Goal: Task Accomplishment & Management: Manage account settings

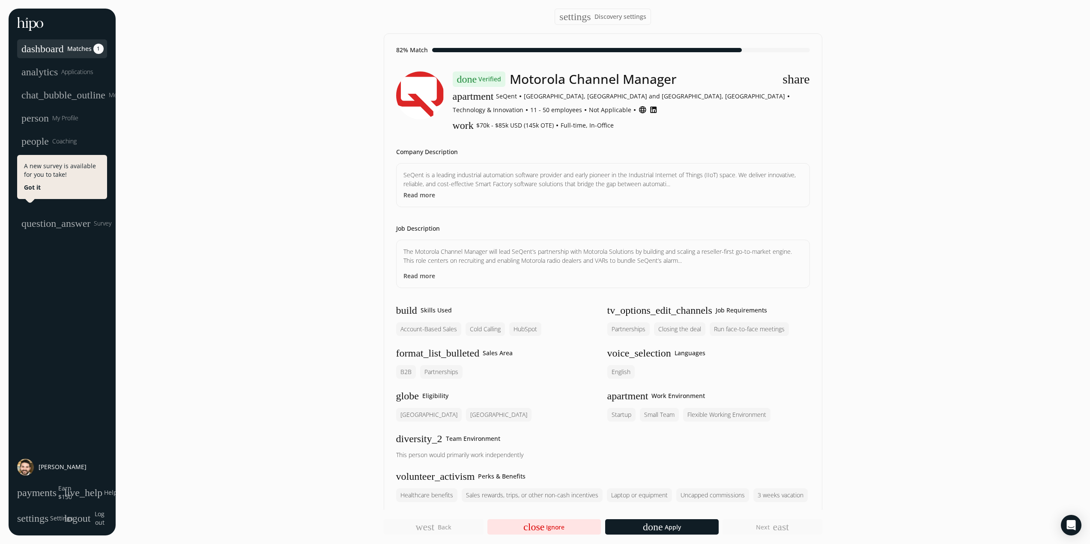
scroll to position [243, 0]
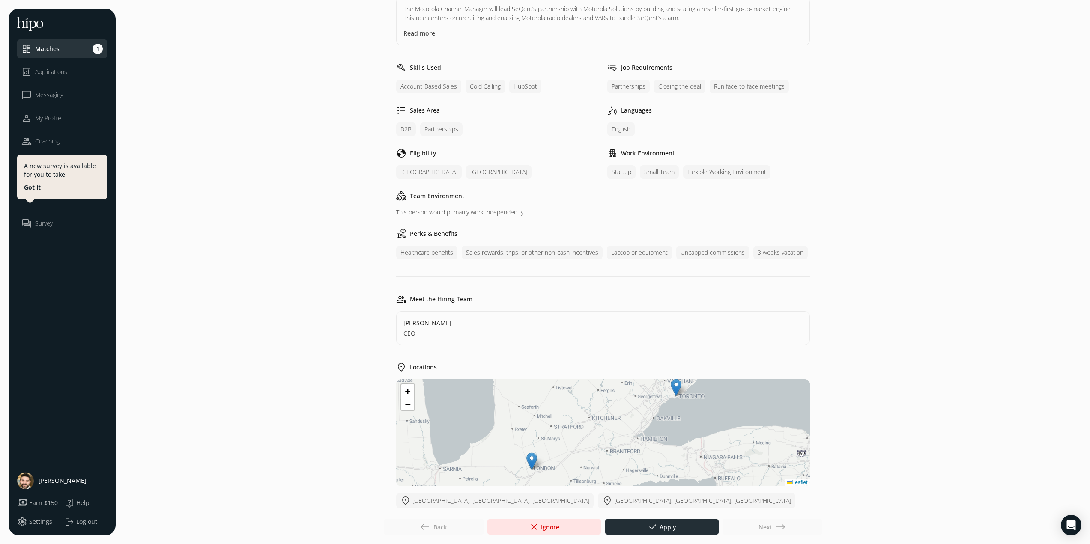
click at [656, 443] on footer "west Back close Ignore done Apply Next east" at bounding box center [545, 527] width 1090 height 34
click at [653, 443] on span "done" at bounding box center [652, 527] width 10 height 10
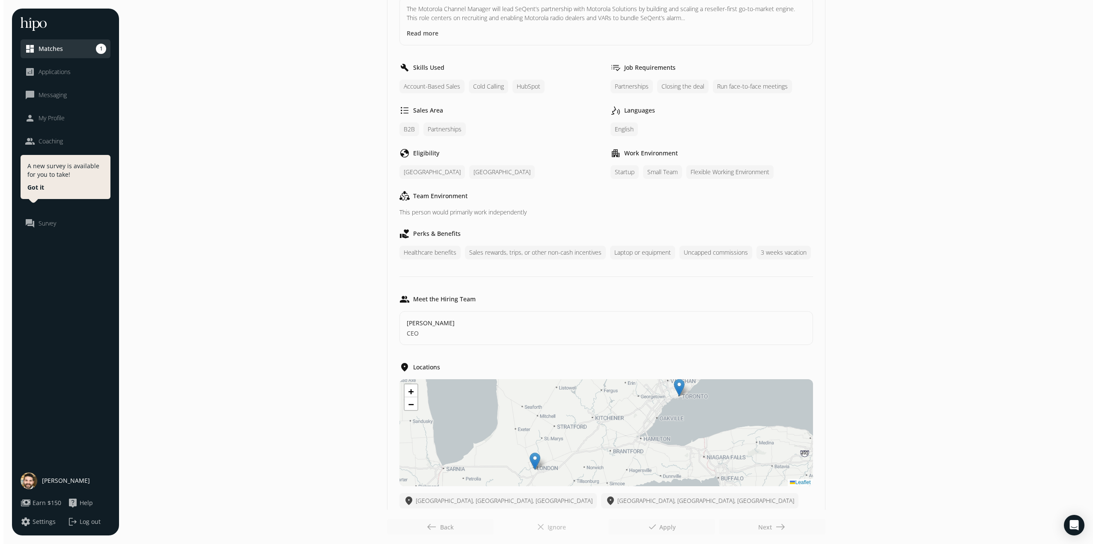
scroll to position [0, 0]
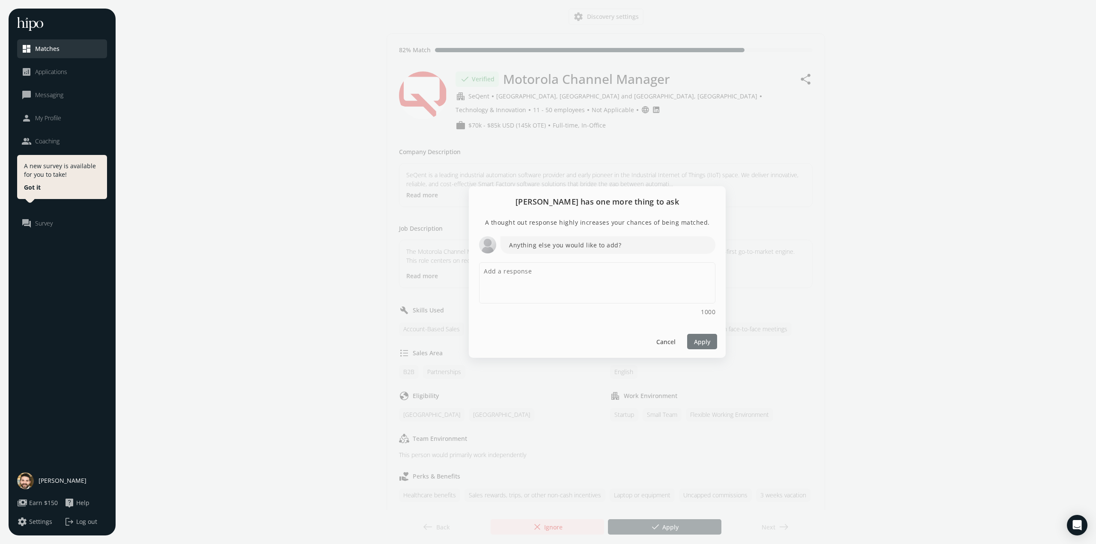
click at [716, 344] on div at bounding box center [702, 341] width 30 height 15
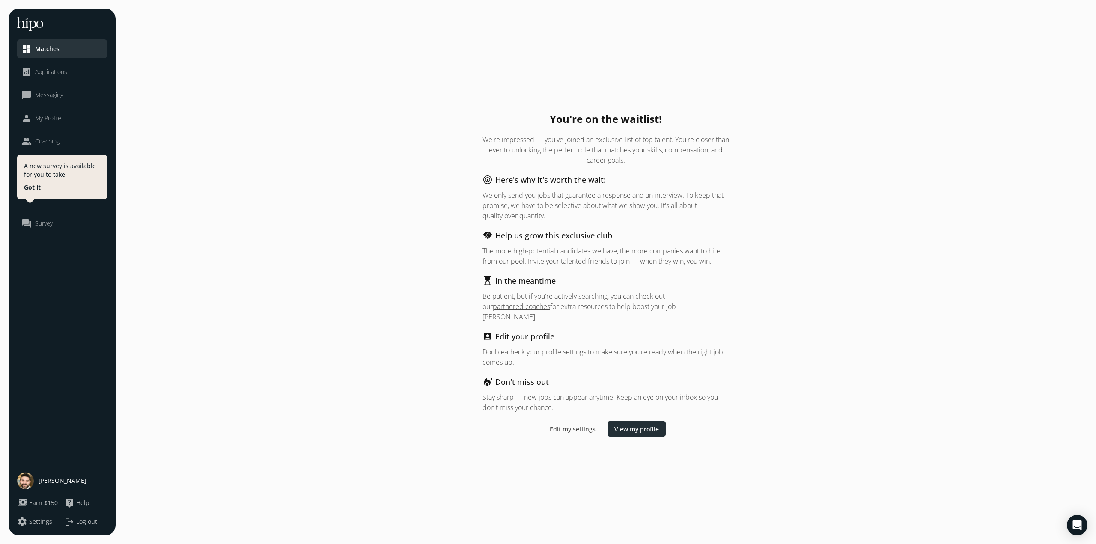
click at [650, 421] on link "View my profile" at bounding box center [637, 428] width 58 height 15
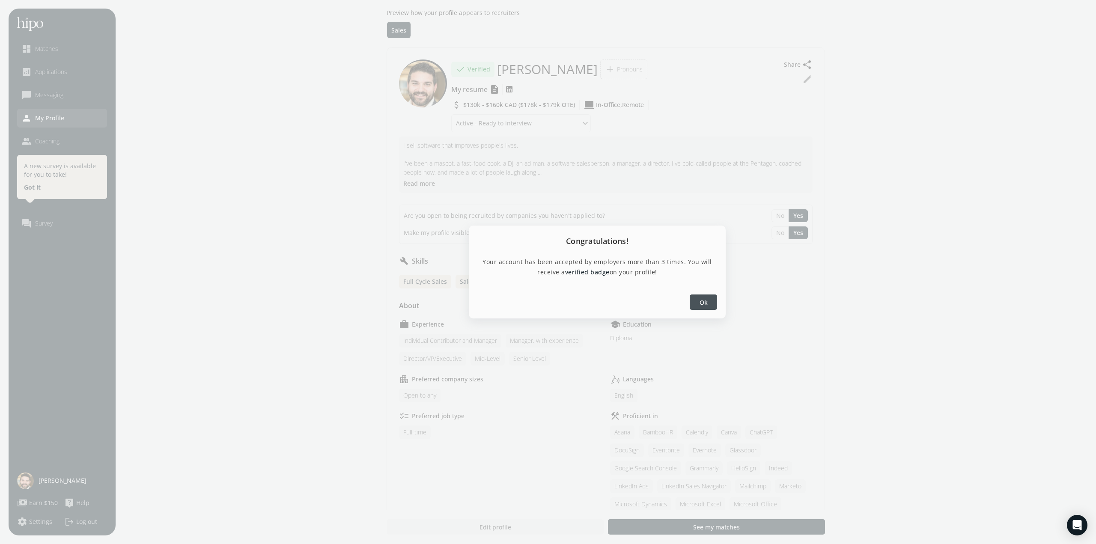
click at [701, 303] on span "Ok" at bounding box center [704, 302] width 8 height 9
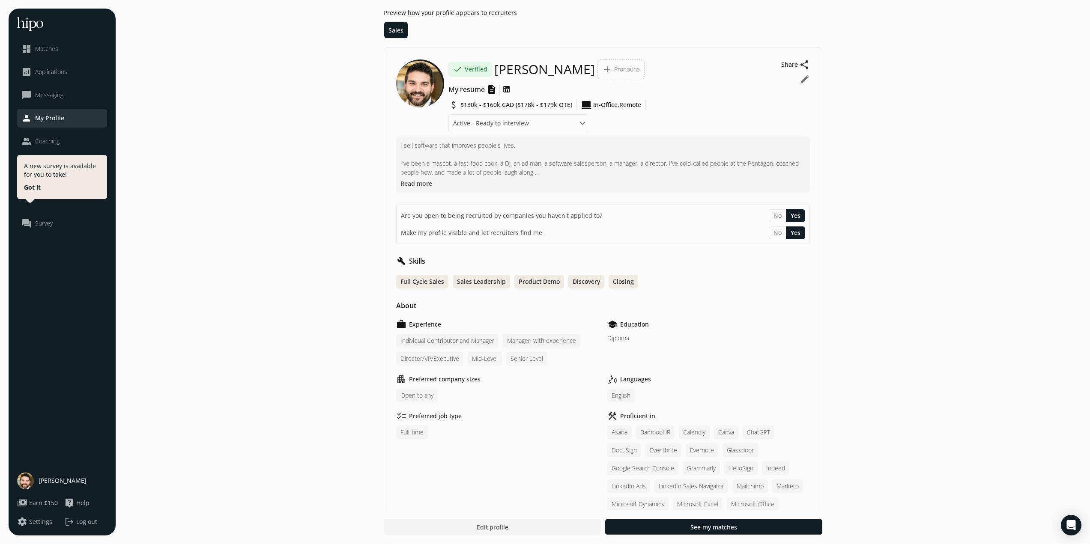
click at [70, 73] on link "analytics Applications" at bounding box center [61, 72] width 81 height 10
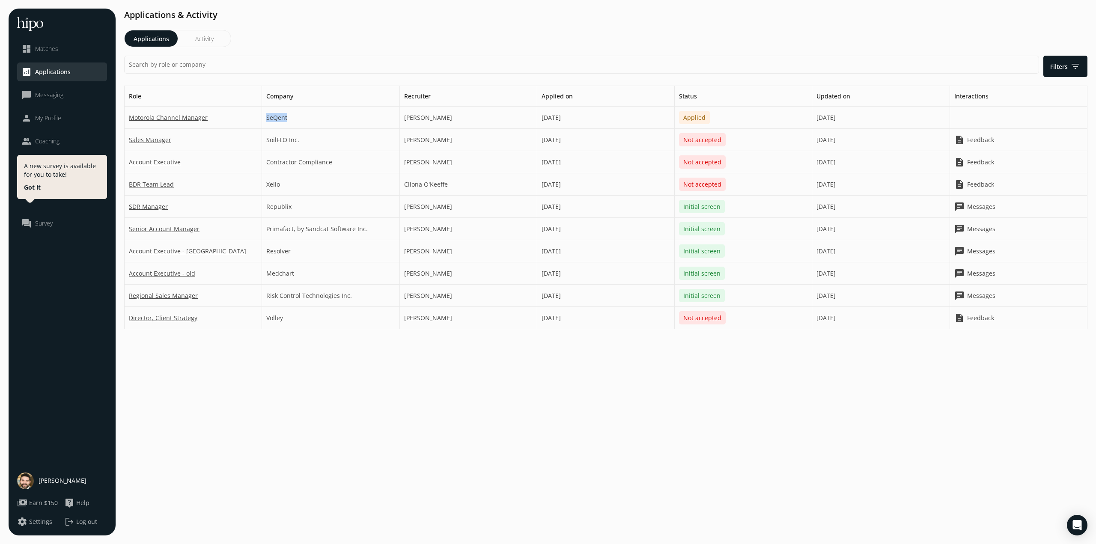
drag, startPoint x: 312, startPoint y: 114, endPoint x: 256, endPoint y: 119, distance: 56.8
click at [256, 119] on div "Role Company Recruiter Applied on Status Updated on Interactions Motorola Chann…" at bounding box center [605, 208] width 963 height 244
